Goal: Information Seeking & Learning: Learn about a topic

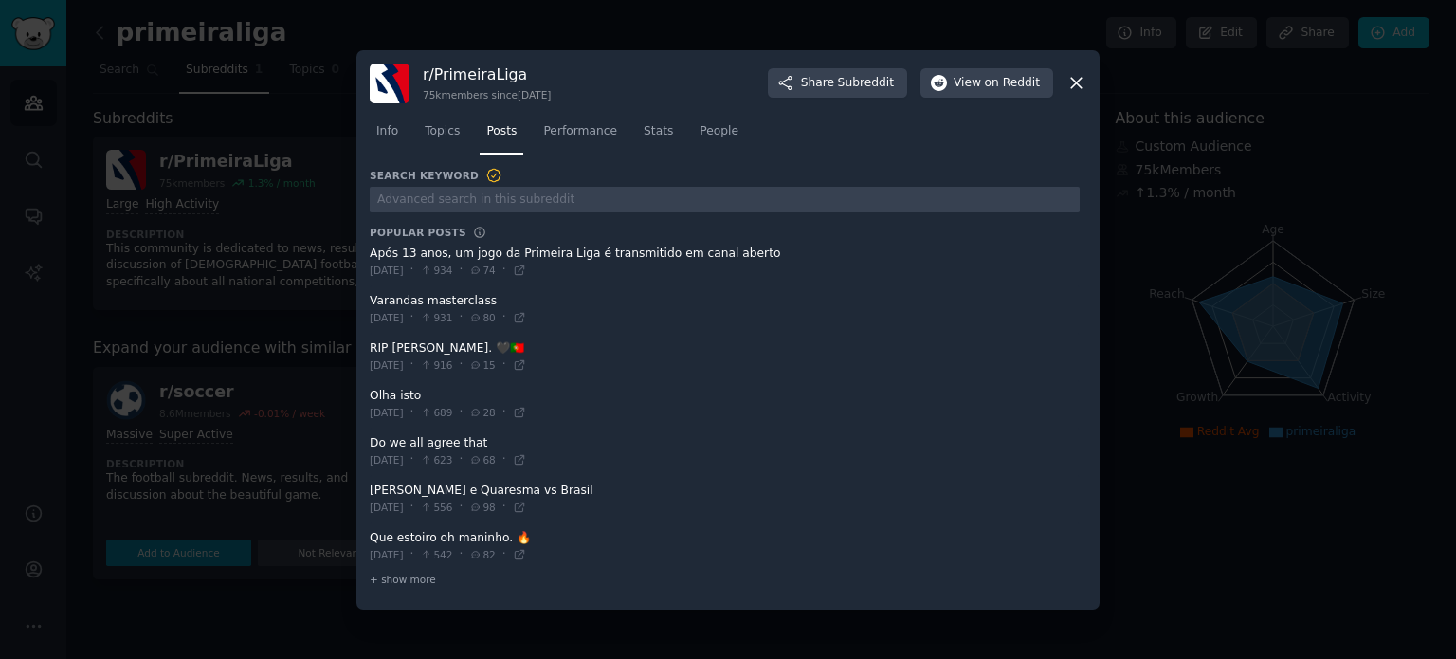
click at [1088, 89] on div "r/ PrimeiraLiga 75k members since [DATE] Share Subreddit View on Reddit Info To…" at bounding box center [727, 329] width 743 height 559
click at [1077, 85] on icon at bounding box center [1076, 83] width 10 height 10
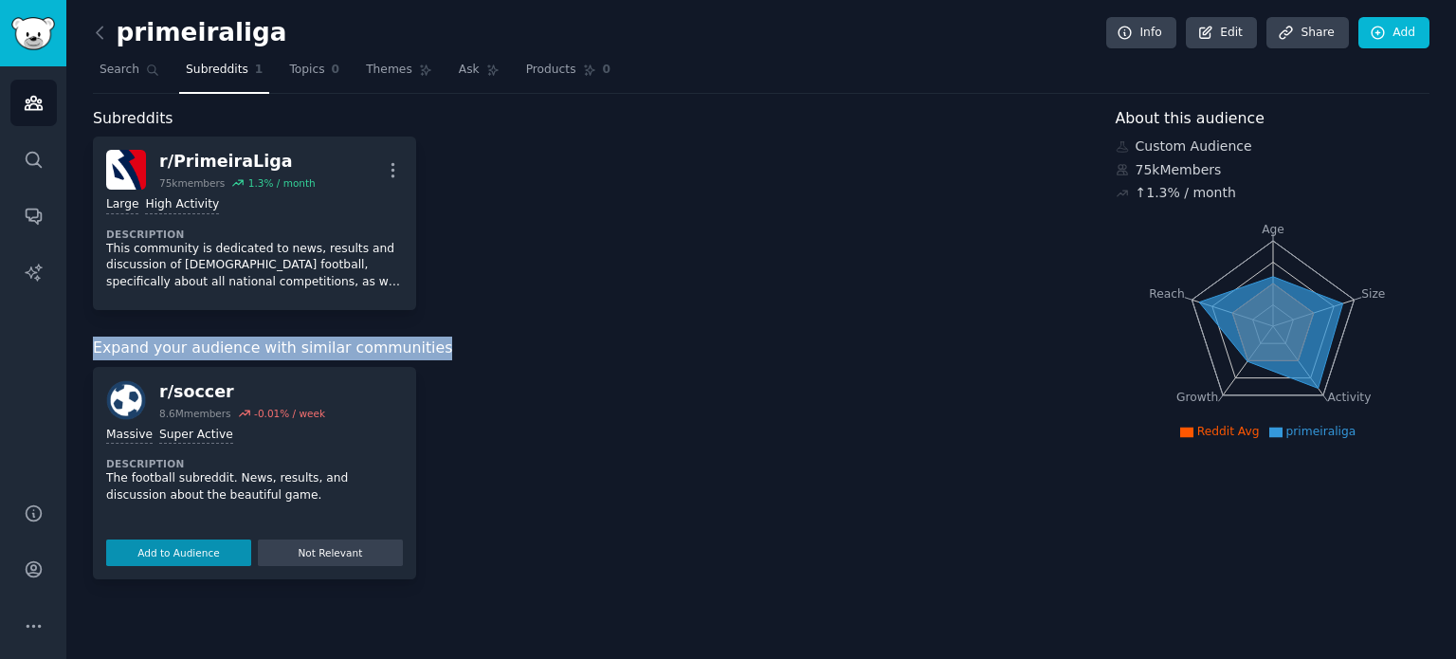
drag, startPoint x: 496, startPoint y: 298, endPoint x: 508, endPoint y: 327, distance: 31.9
click at [508, 327] on div "Subreddits r/ PrimeiraLiga 75k members 1.3 % / month More 10,000 - 100,000 memb…" at bounding box center [591, 343] width 996 height 472
click at [489, 344] on div "Expand your audience with similar communities" at bounding box center [591, 348] width 996 height 24
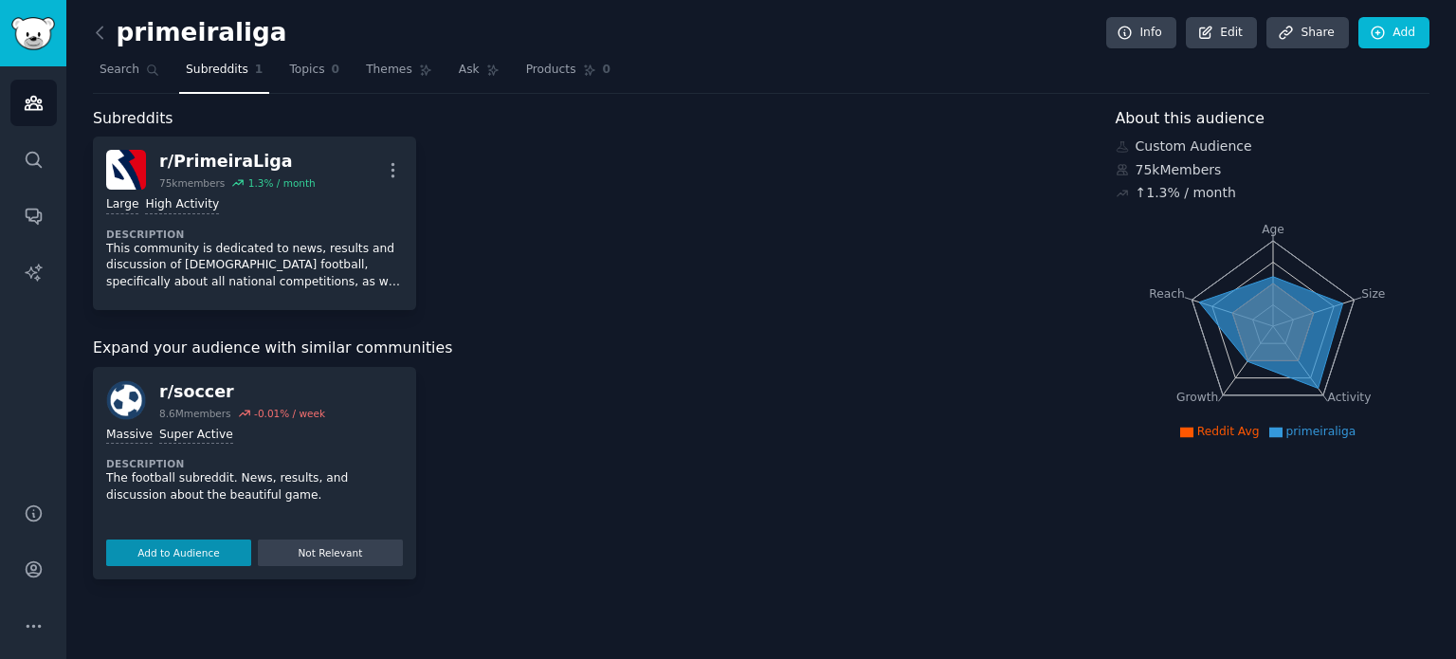
click at [367, 348] on span "Expand your audience with similar communities" at bounding box center [272, 348] width 359 height 24
click at [517, 348] on div "Expand your audience with similar communities" at bounding box center [591, 348] width 996 height 24
